Goal: Information Seeking & Learning: Learn about a topic

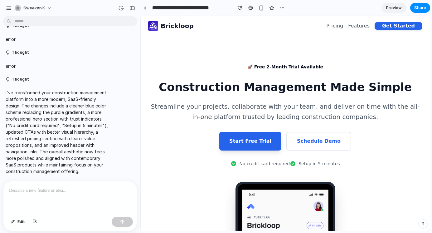
click at [343, 26] on link "Pricing" at bounding box center [335, 25] width 17 height 7
click at [363, 23] on link "Features" at bounding box center [359, 25] width 22 height 7
click at [282, 68] on div "🚀 Free 2-Month Trial Available" at bounding box center [286, 66] width 86 height 11
